Goal: Information Seeking & Learning: Learn about a topic

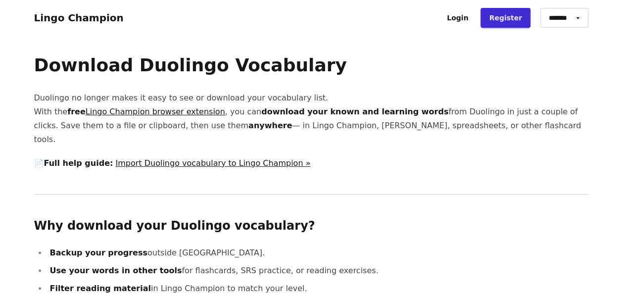
click at [226, 158] on link "Import Duolingo vocabulary to Lingo Champion »" at bounding box center [212, 162] width 195 height 9
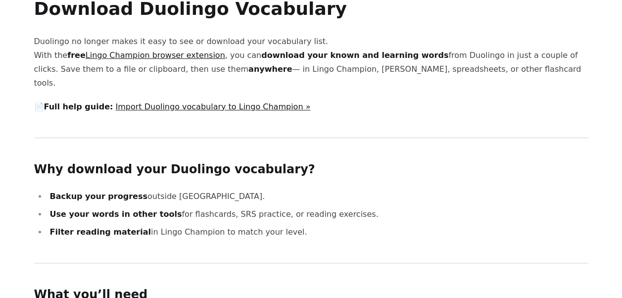
scroll to position [54, 0]
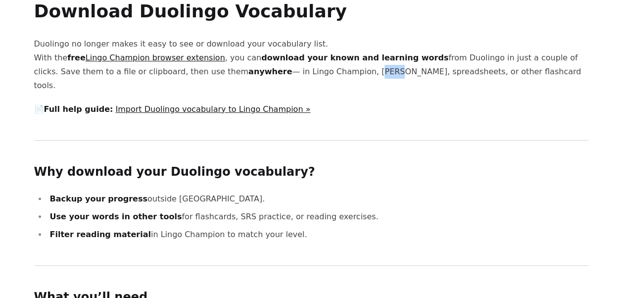
drag, startPoint x: 269, startPoint y: 71, endPoint x: 282, endPoint y: 71, distance: 12.9
click at [282, 71] on p "Duolingo no longer makes it easy to see or download your vocabulary list. With …" at bounding box center [311, 64] width 554 height 55
copy p "Anki"
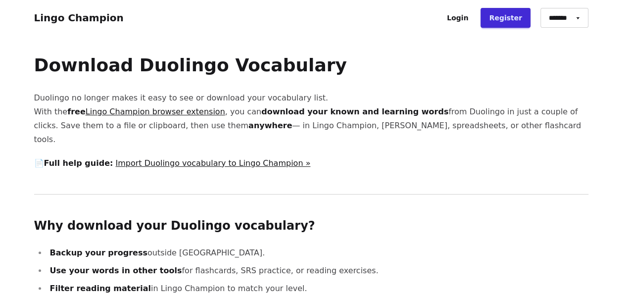
scroll to position [16, 0]
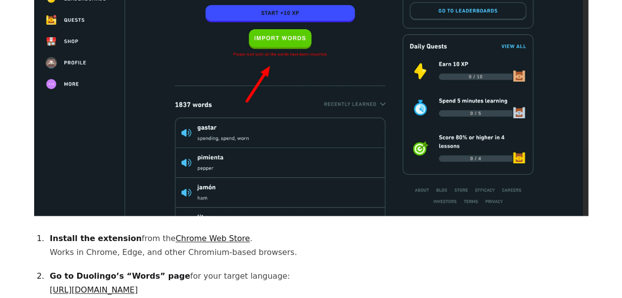
scroll to position [0, 0]
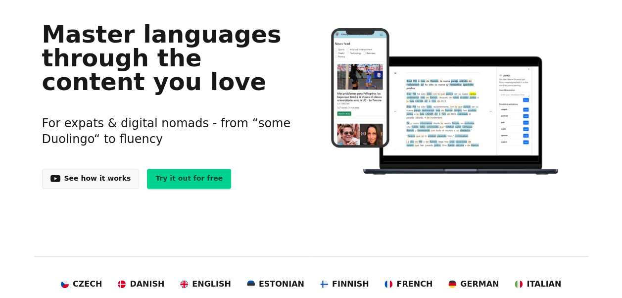
scroll to position [109, 0]
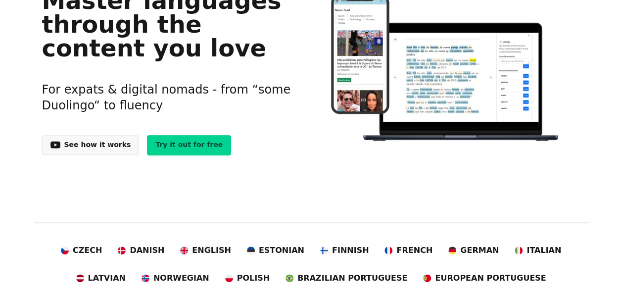
click at [73, 144] on link "See how it works" at bounding box center [90, 145] width 97 height 20
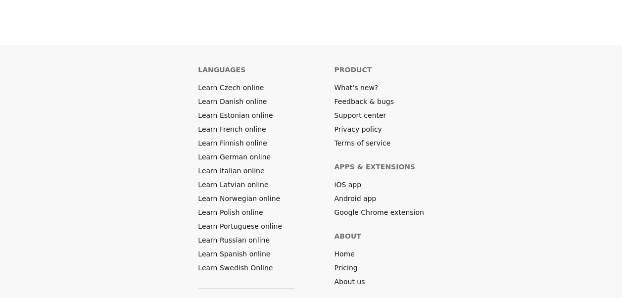
scroll to position [5569, 0]
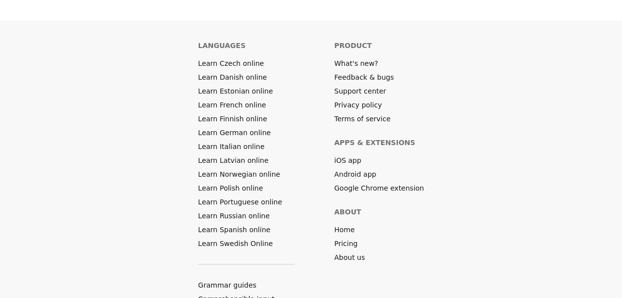
click at [350, 224] on link "Home" at bounding box center [344, 229] width 20 height 10
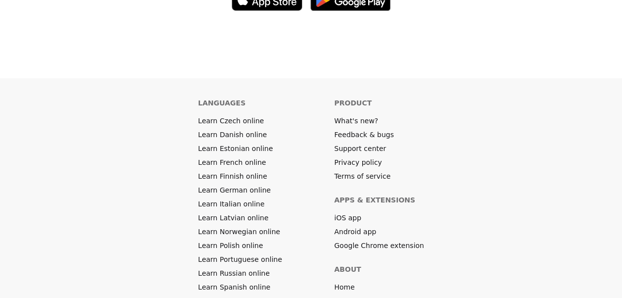
scroll to position [5490, 0]
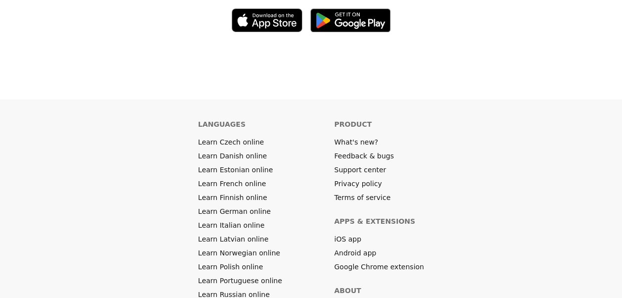
click at [260, 206] on link "Learn German online" at bounding box center [234, 211] width 73 height 10
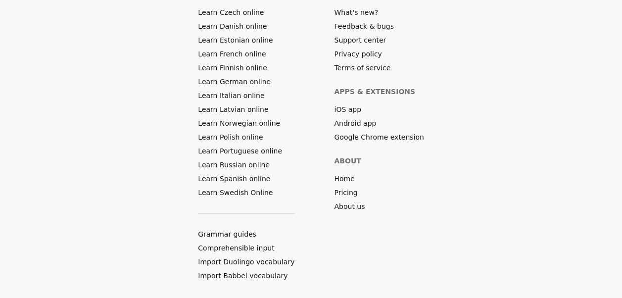
scroll to position [579, 0]
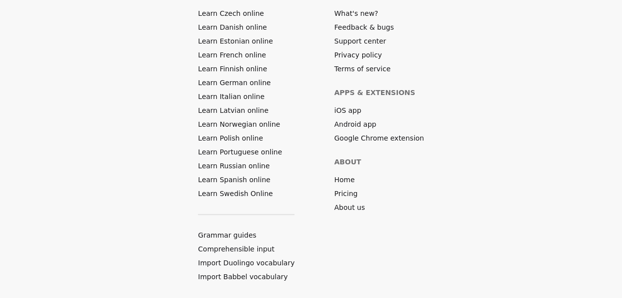
click at [249, 230] on link "Grammar guides" at bounding box center [227, 235] width 58 height 10
click at [342, 202] on link "About us" at bounding box center [349, 207] width 31 height 10
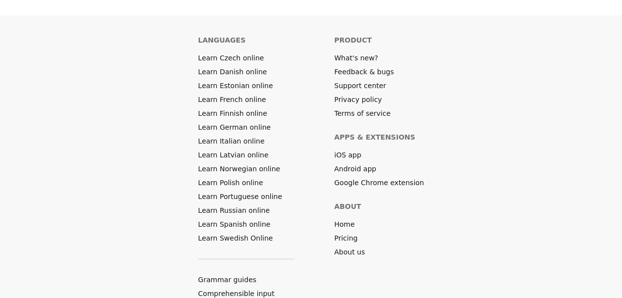
scroll to position [530, 0]
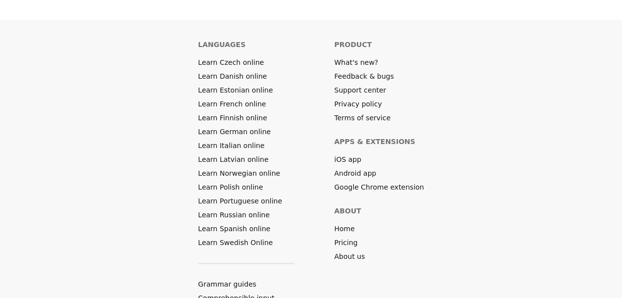
click at [348, 237] on link "Pricing" at bounding box center [345, 242] width 23 height 10
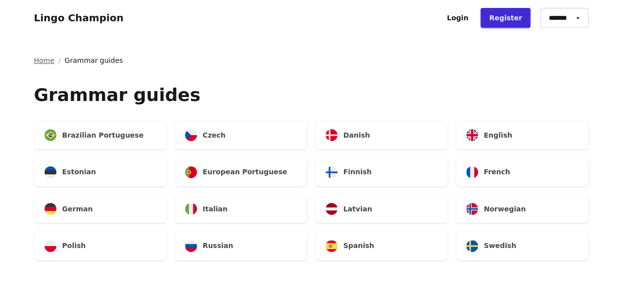
click at [56, 201] on div "German" at bounding box center [101, 209] width 132 height 28
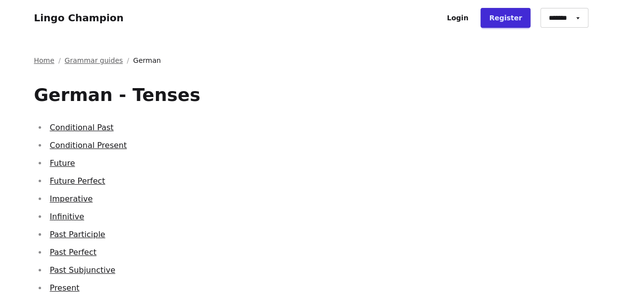
click at [54, 164] on link "Future" at bounding box center [62, 162] width 25 height 9
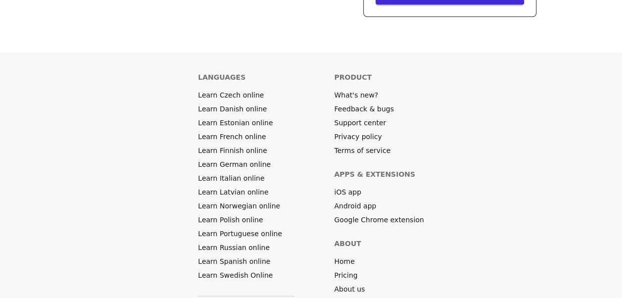
scroll to position [519, 0]
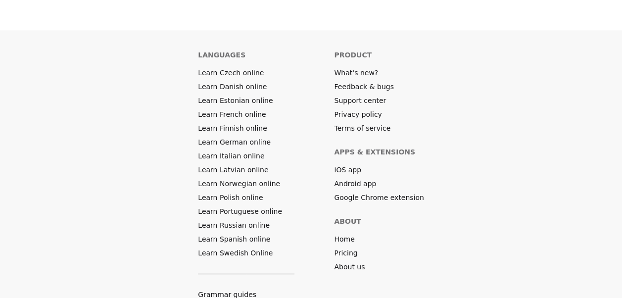
click at [367, 82] on link "Feedback & bugs" at bounding box center [363, 87] width 59 height 10
click at [364, 95] on link "Support center" at bounding box center [360, 100] width 52 height 10
click at [347, 178] on link "Android app" at bounding box center [355, 183] width 42 height 10
click at [365, 109] on link "Privacy policy" at bounding box center [357, 114] width 47 height 10
click at [373, 123] on link "Terms of service" at bounding box center [362, 128] width 56 height 10
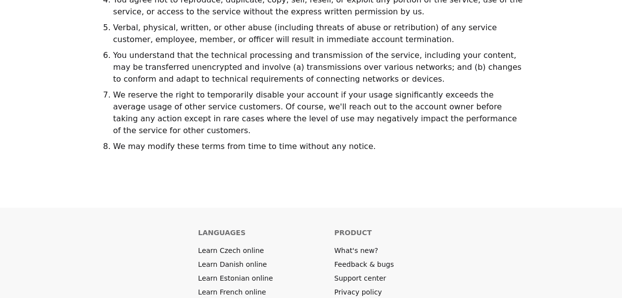
scroll to position [1167, 0]
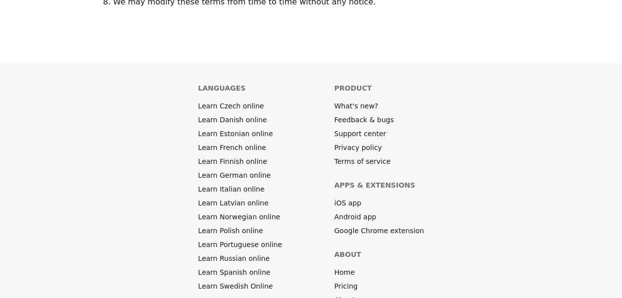
click at [366, 101] on link "What's new?" at bounding box center [356, 106] width 44 height 10
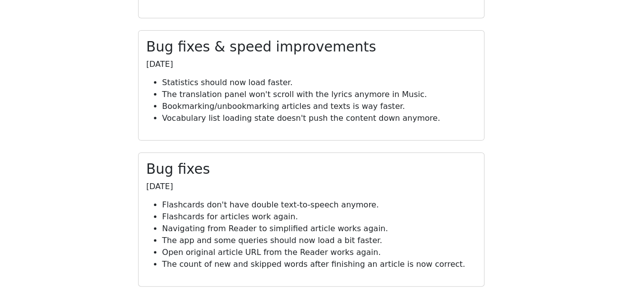
scroll to position [1915, 0]
